Goal: Information Seeking & Learning: Check status

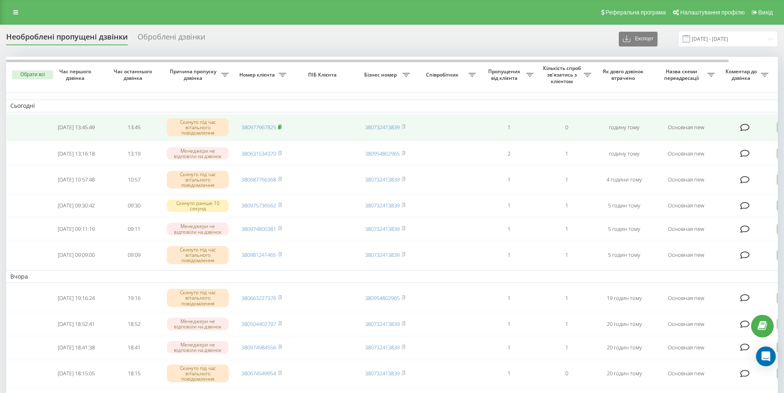
click at [280, 128] on rect at bounding box center [279, 128] width 2 height 4
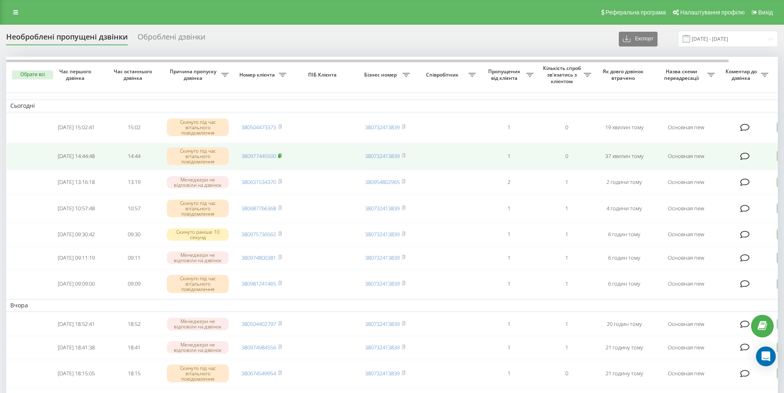
click at [280, 156] on rect at bounding box center [279, 156] width 2 height 4
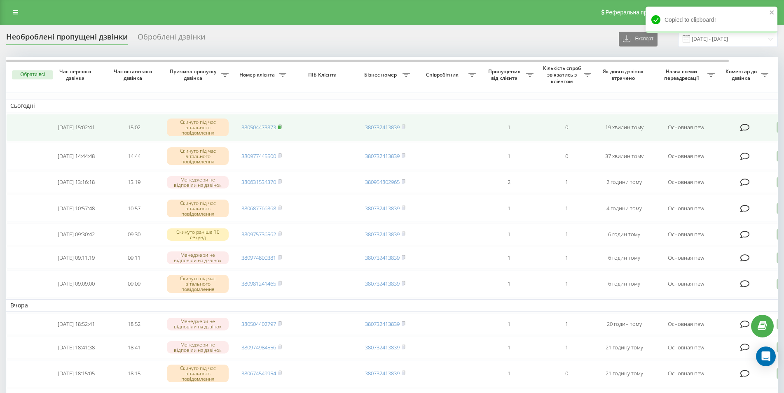
click at [280, 128] on rect at bounding box center [279, 128] width 2 height 4
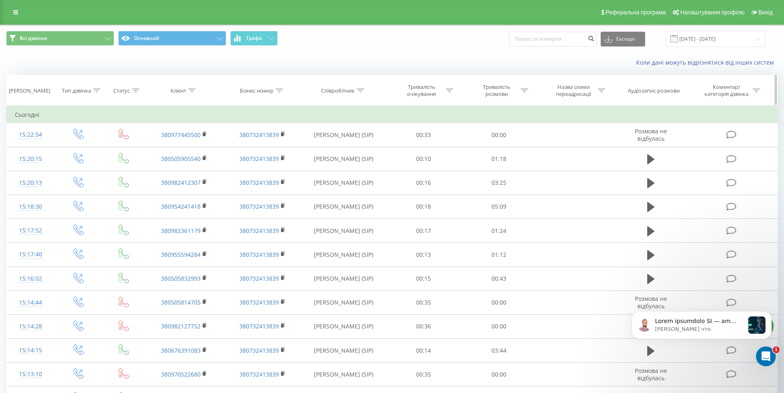
click at [190, 94] on div at bounding box center [191, 90] width 7 height 7
click at [183, 149] on input "text" at bounding box center [184, 149] width 72 height 14
paste input "380504473373"
type input "380504473373"
click at [200, 164] on span "OK" at bounding box center [201, 165] width 23 height 13
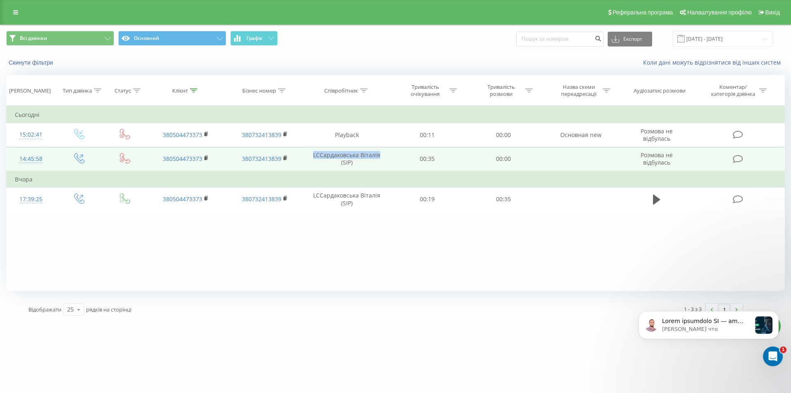
drag, startPoint x: 316, startPoint y: 156, endPoint x: 379, endPoint y: 155, distance: 63.4
click at [379, 155] on td "LCСардаковська Віталія (SIP)" at bounding box center [346, 159] width 85 height 24
